Goal: Browse casually

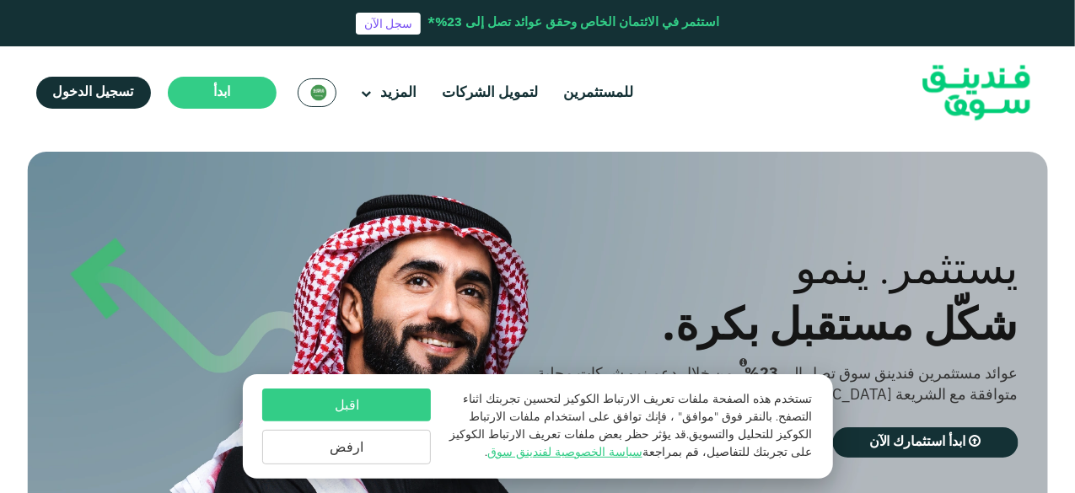
click at [376, 399] on button "اقبل" at bounding box center [346, 405] width 169 height 33
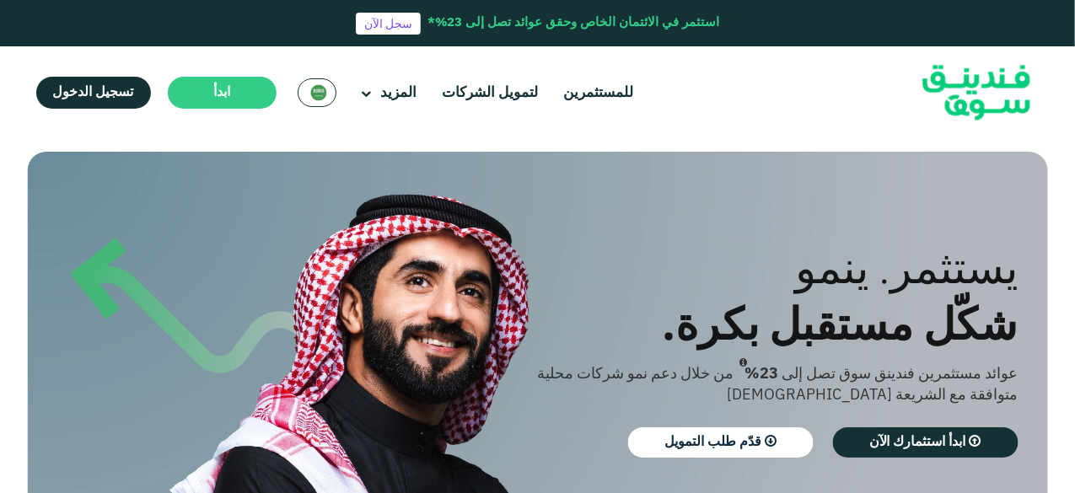
click at [554, 307] on div "شكّل مستقبل بكرة." at bounding box center [763, 323] width 510 height 56
click at [706, 220] on div "يستثمر. ينمو شكّل مستقبل بكرة. عوائد مستثمرين فندينق سوق تصل إلى 23% من خلال دع…" at bounding box center [525, 354] width 1020 height 405
